Goal: Transaction & Acquisition: Purchase product/service

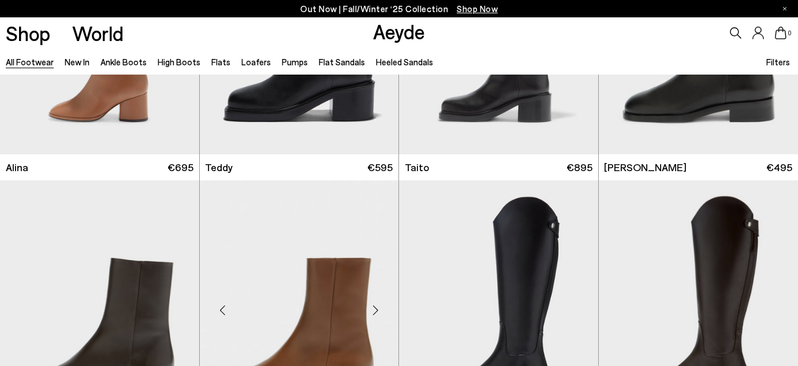
scroll to position [6232, 0]
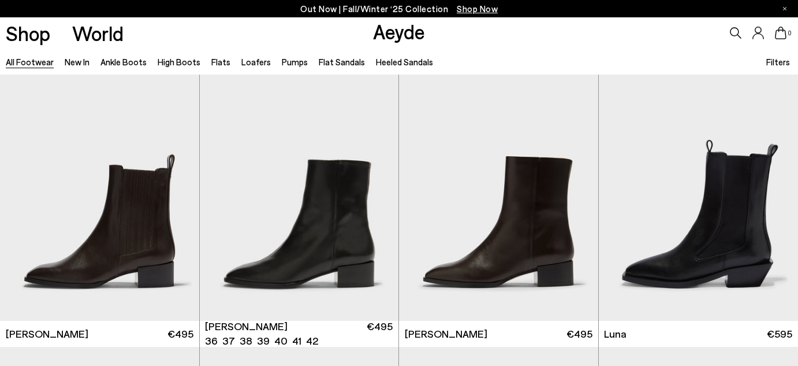
scroll to position [7742, 0]
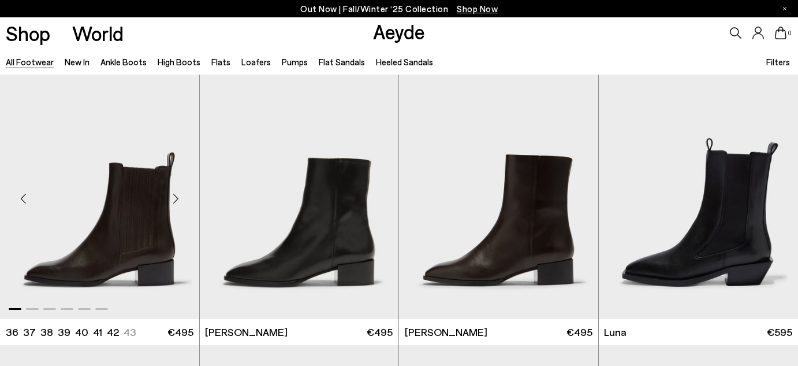
click at [177, 195] on div "Next slide" at bounding box center [176, 198] width 35 height 35
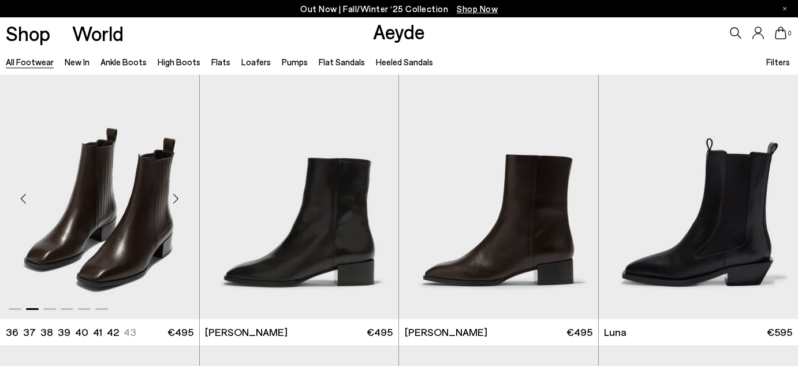
click at [177, 195] on div "Next slide" at bounding box center [176, 198] width 35 height 35
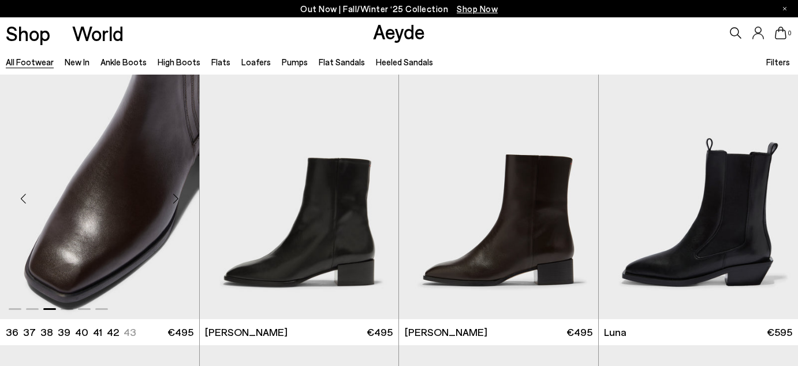
click at [109, 216] on img "3 / 6" at bounding box center [99, 193] width 199 height 250
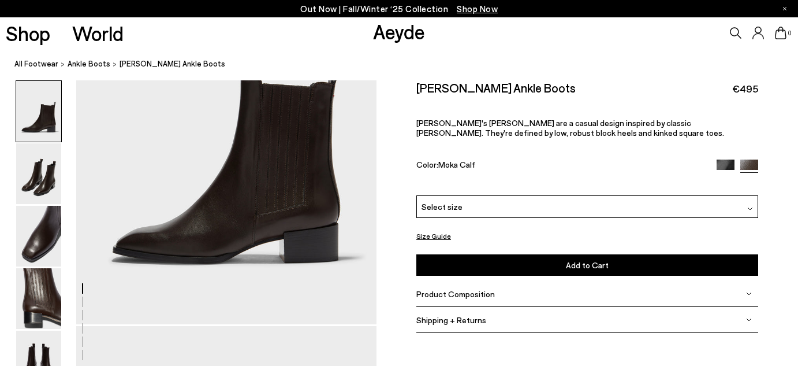
scroll to position [157, 0]
click at [44, 223] on img at bounding box center [38, 236] width 45 height 61
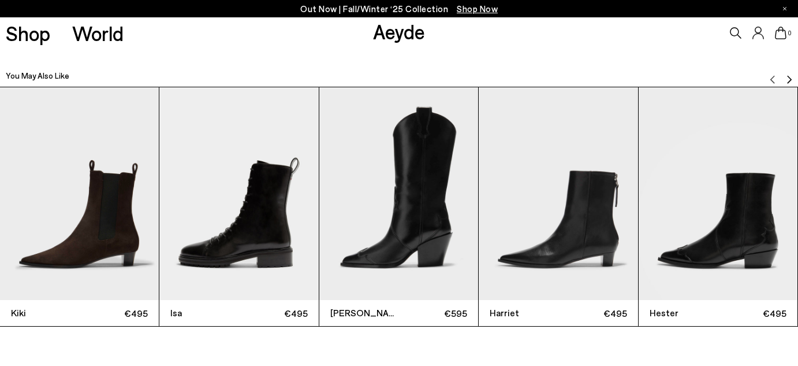
scroll to position [2484, 0]
